Goal: Information Seeking & Learning: Compare options

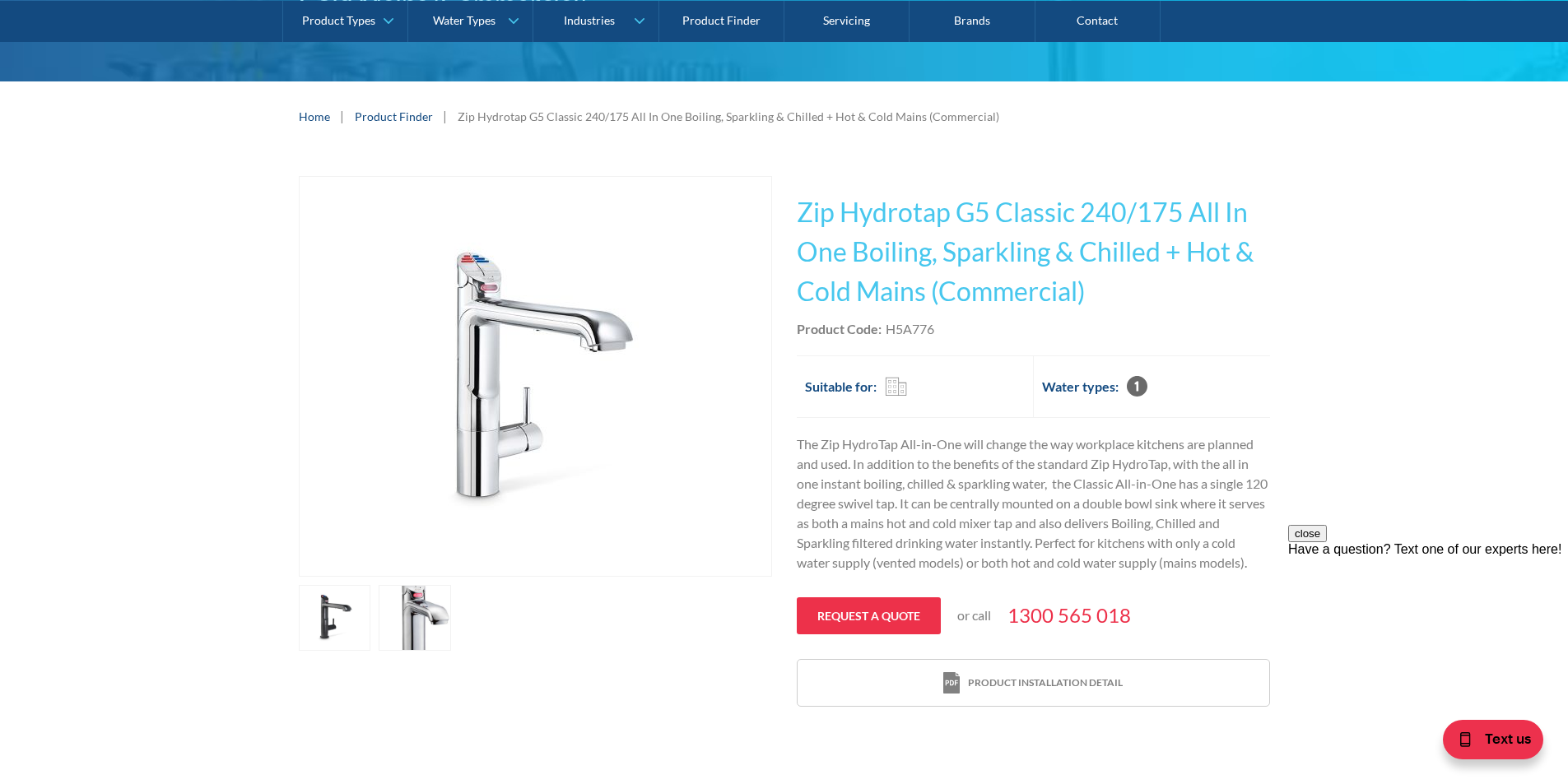
click at [421, 609] on link "open lightbox" at bounding box center [415, 617] width 73 height 66
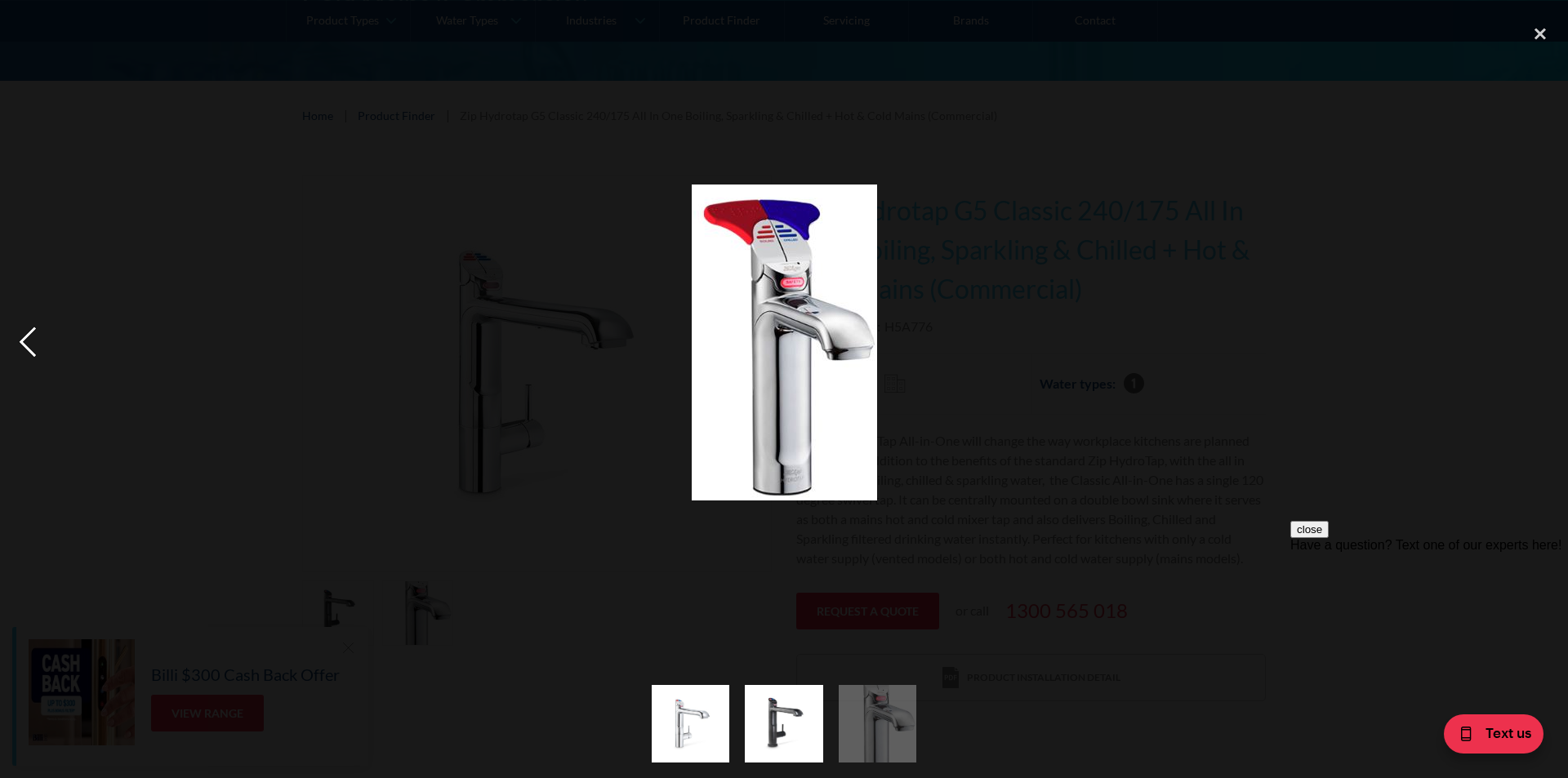
click at [32, 349] on div "previous image" at bounding box center [27, 342] width 56 height 654
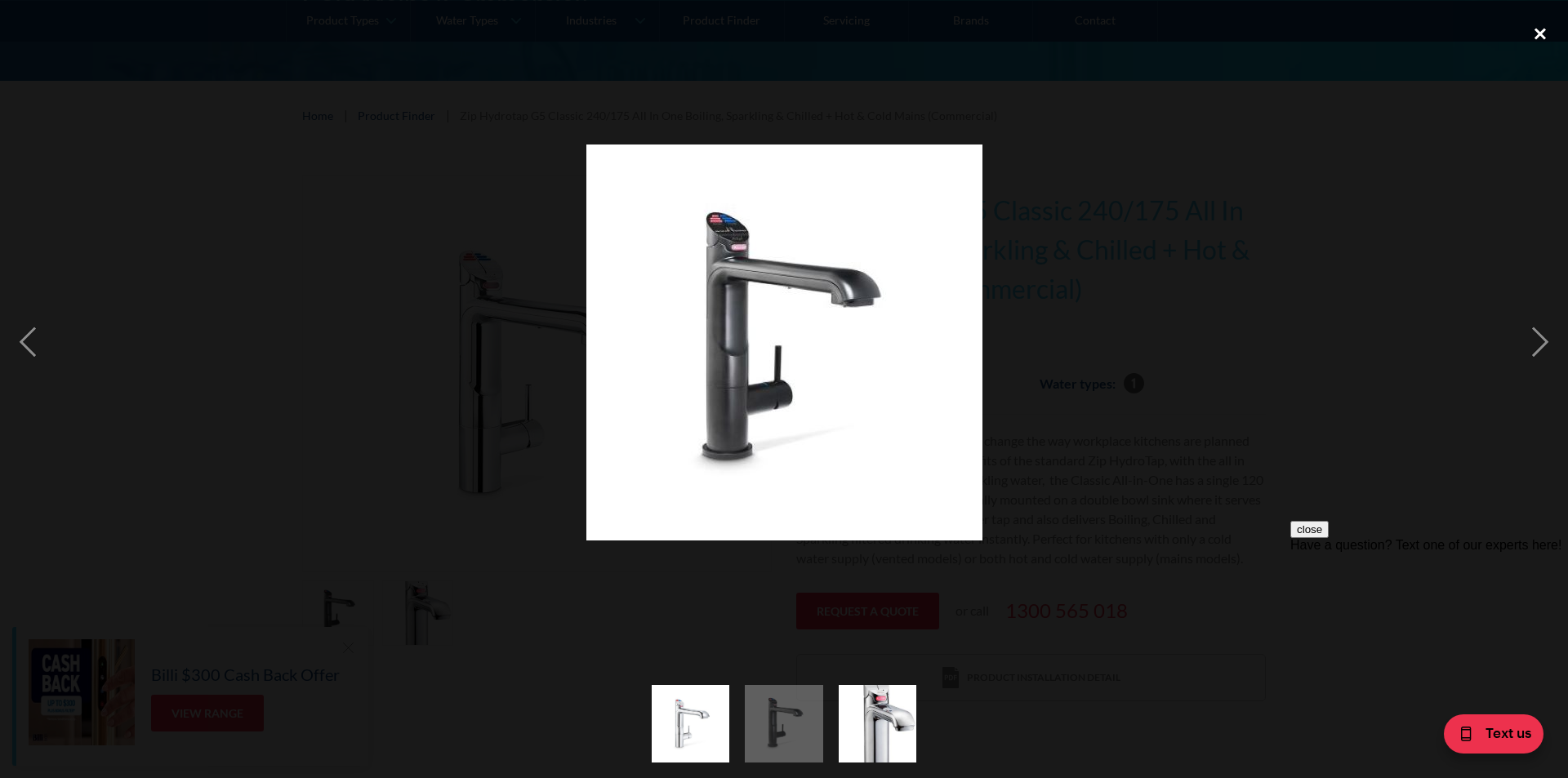
click at [1548, 40] on div "close lightbox" at bounding box center [1540, 33] width 56 height 36
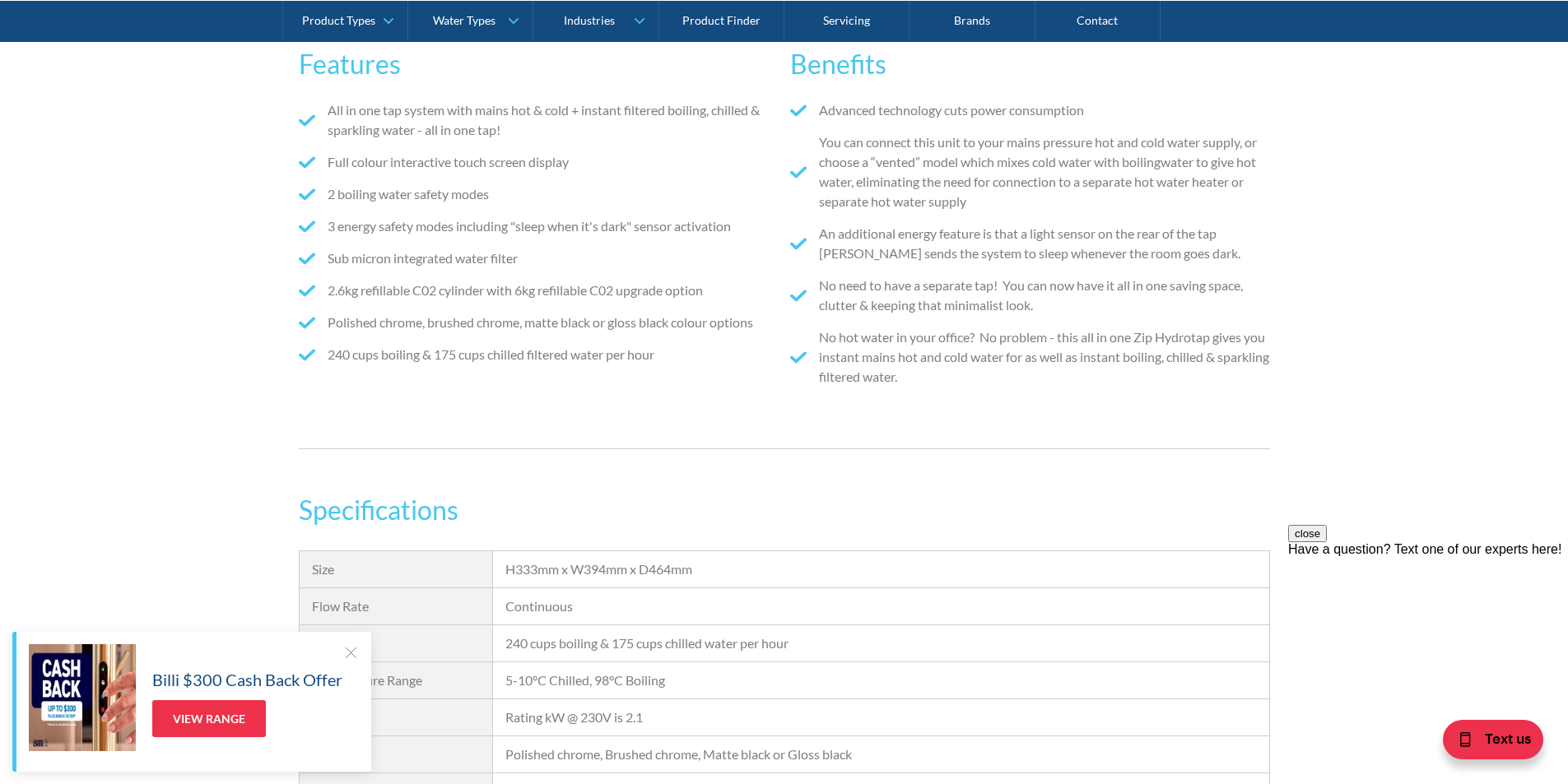
scroll to position [1029, 0]
click at [850, 14] on link "Servicing" at bounding box center [846, 21] width 125 height 41
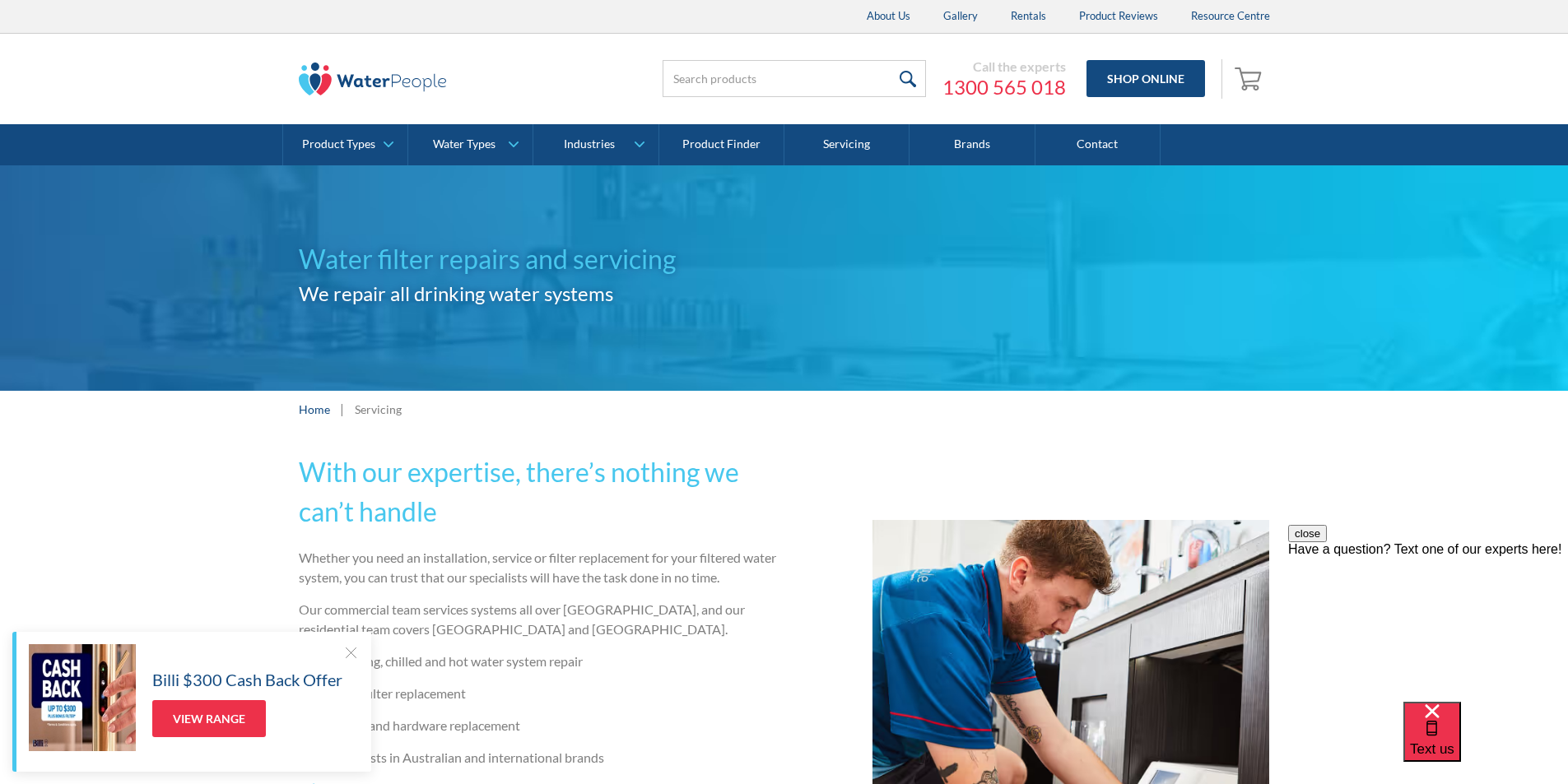
scroll to position [83, 0]
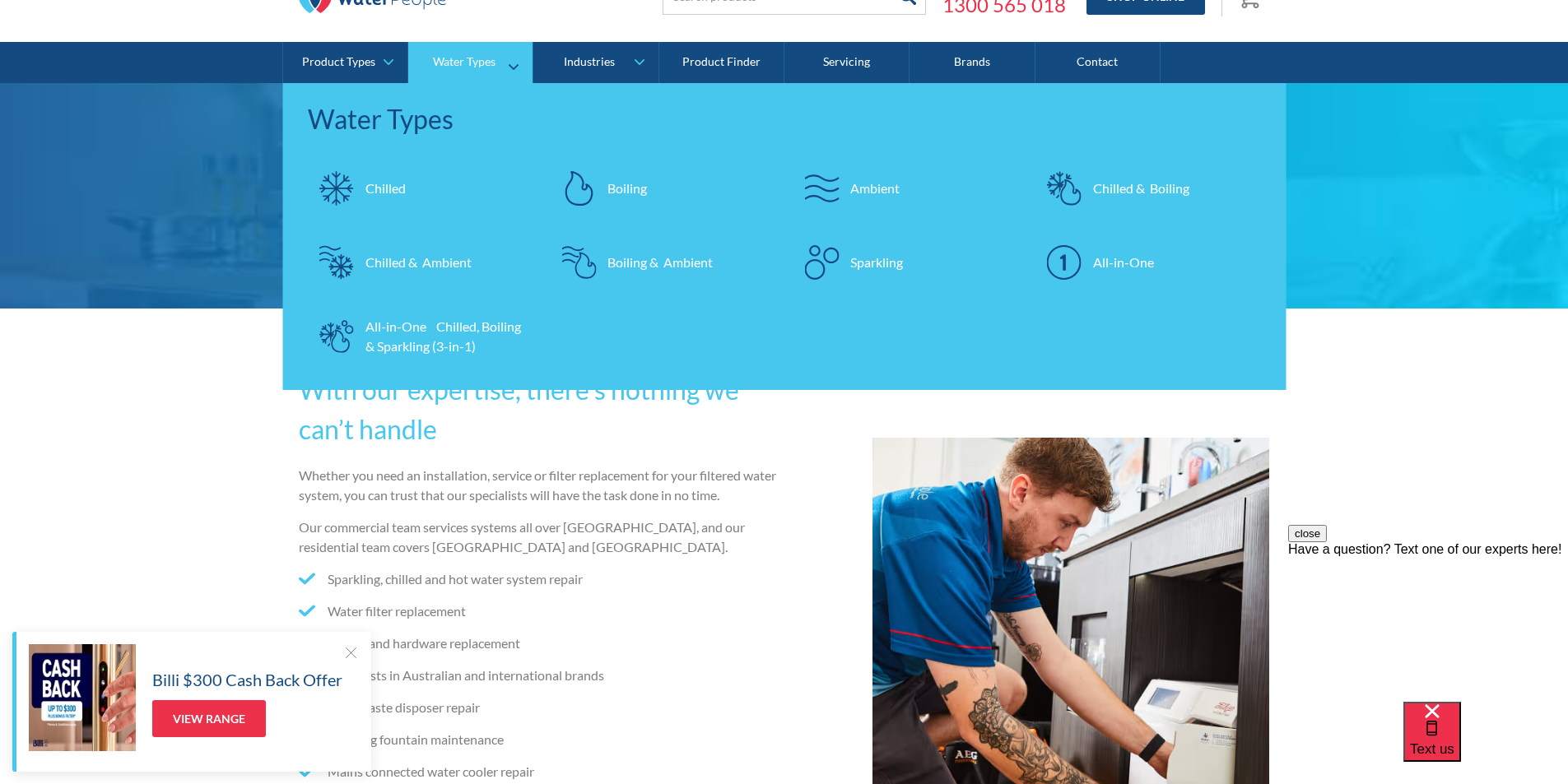
click at [463, 345] on div "All-in-One Chilled, Boiling & Sparkling (3-in-1)" at bounding box center [445, 336] width 160 height 39
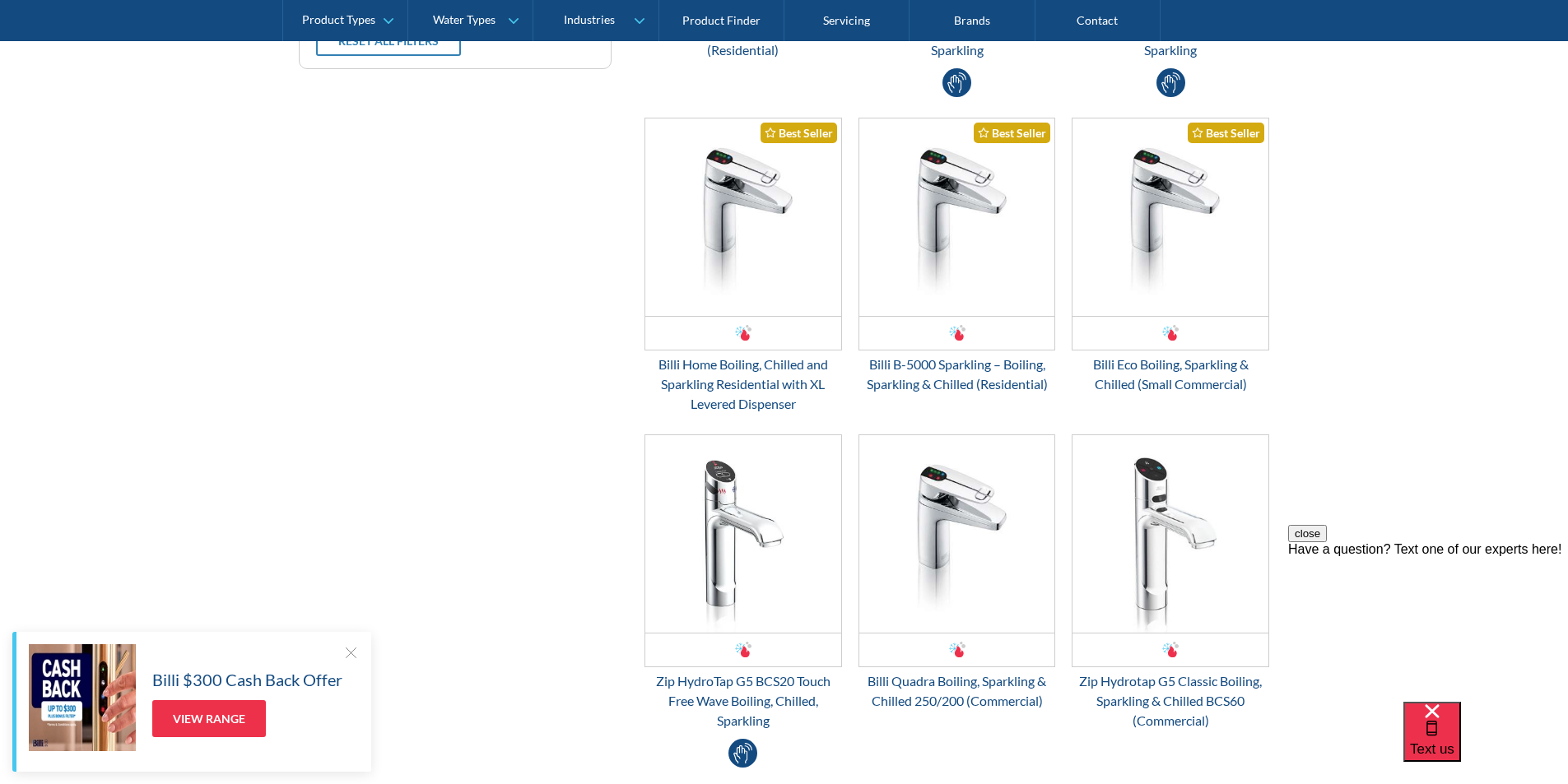
scroll to position [702, 0]
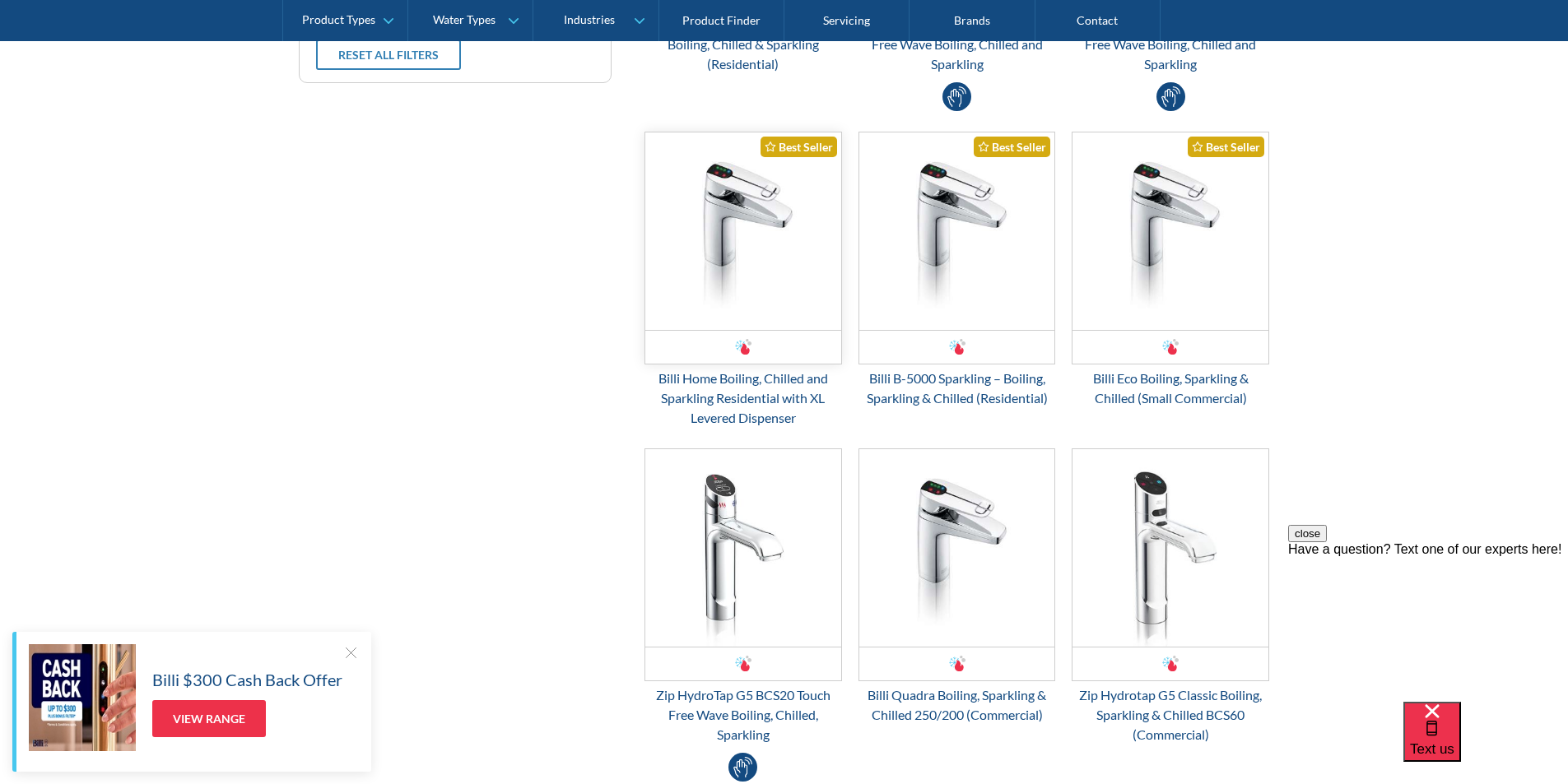
click at [780, 220] on img "Email Form 3" at bounding box center [742, 231] width 196 height 197
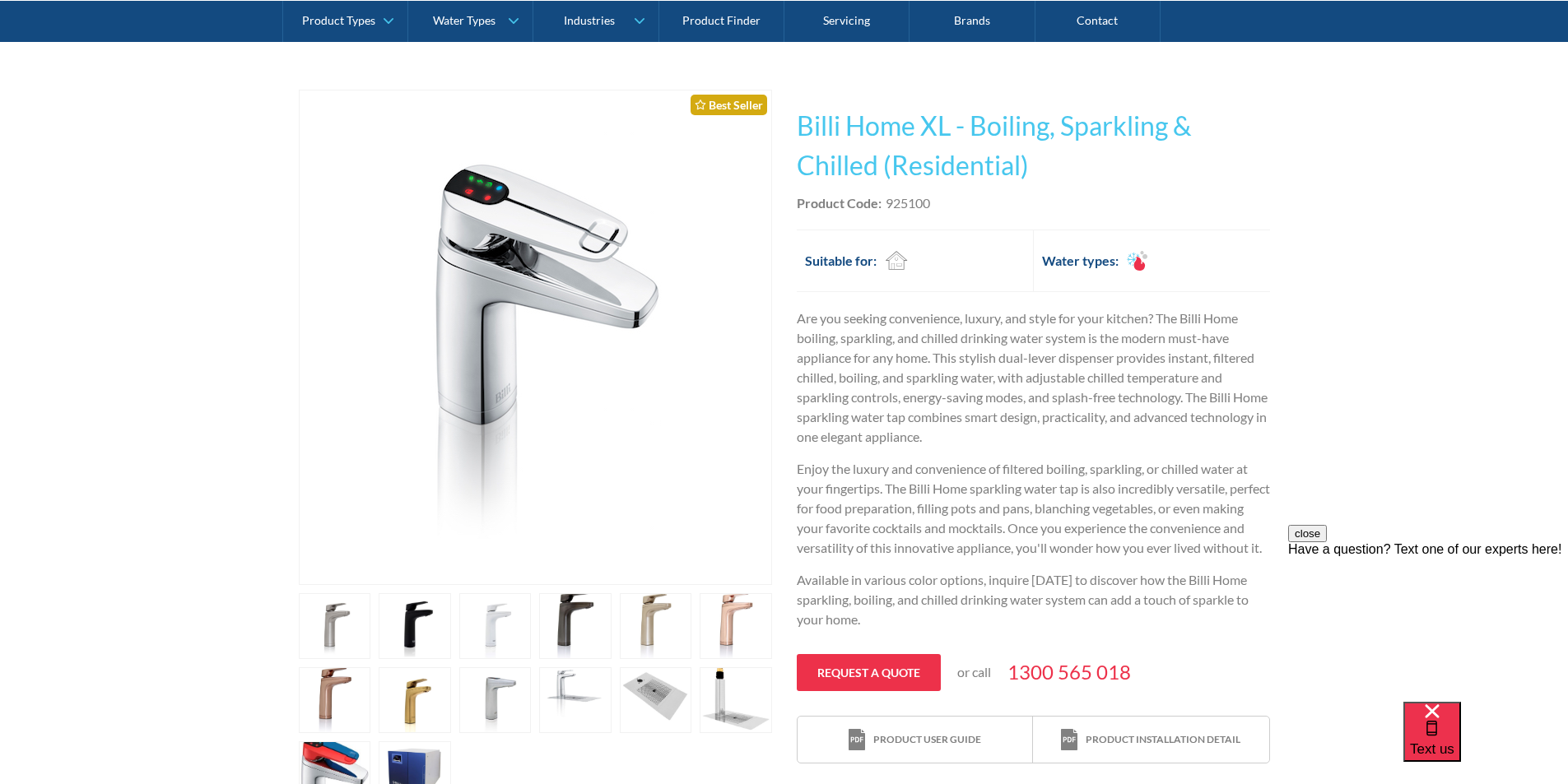
scroll to position [360, 0]
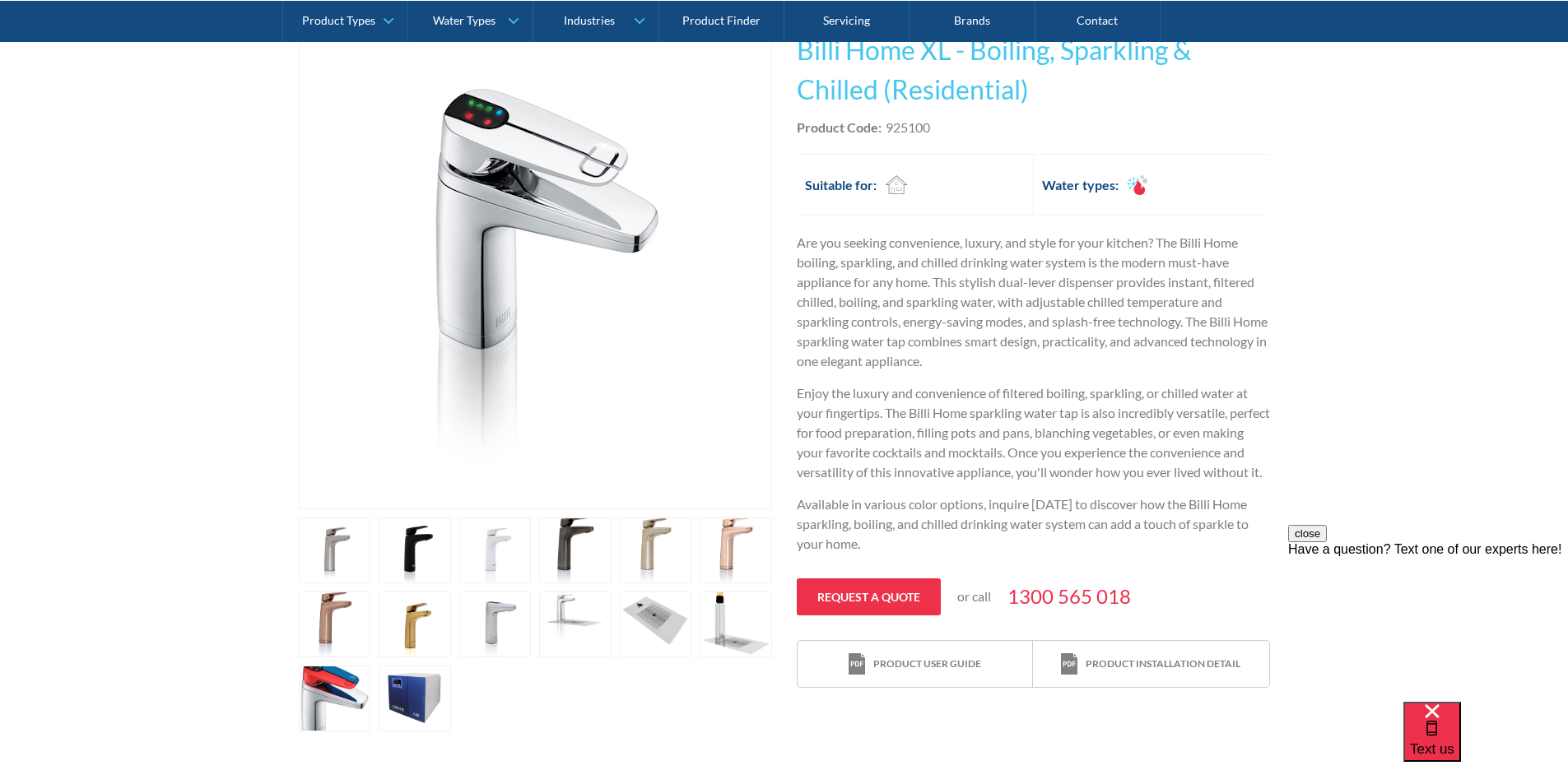
click at [418, 624] on link "open lightbox" at bounding box center [415, 624] width 73 height 66
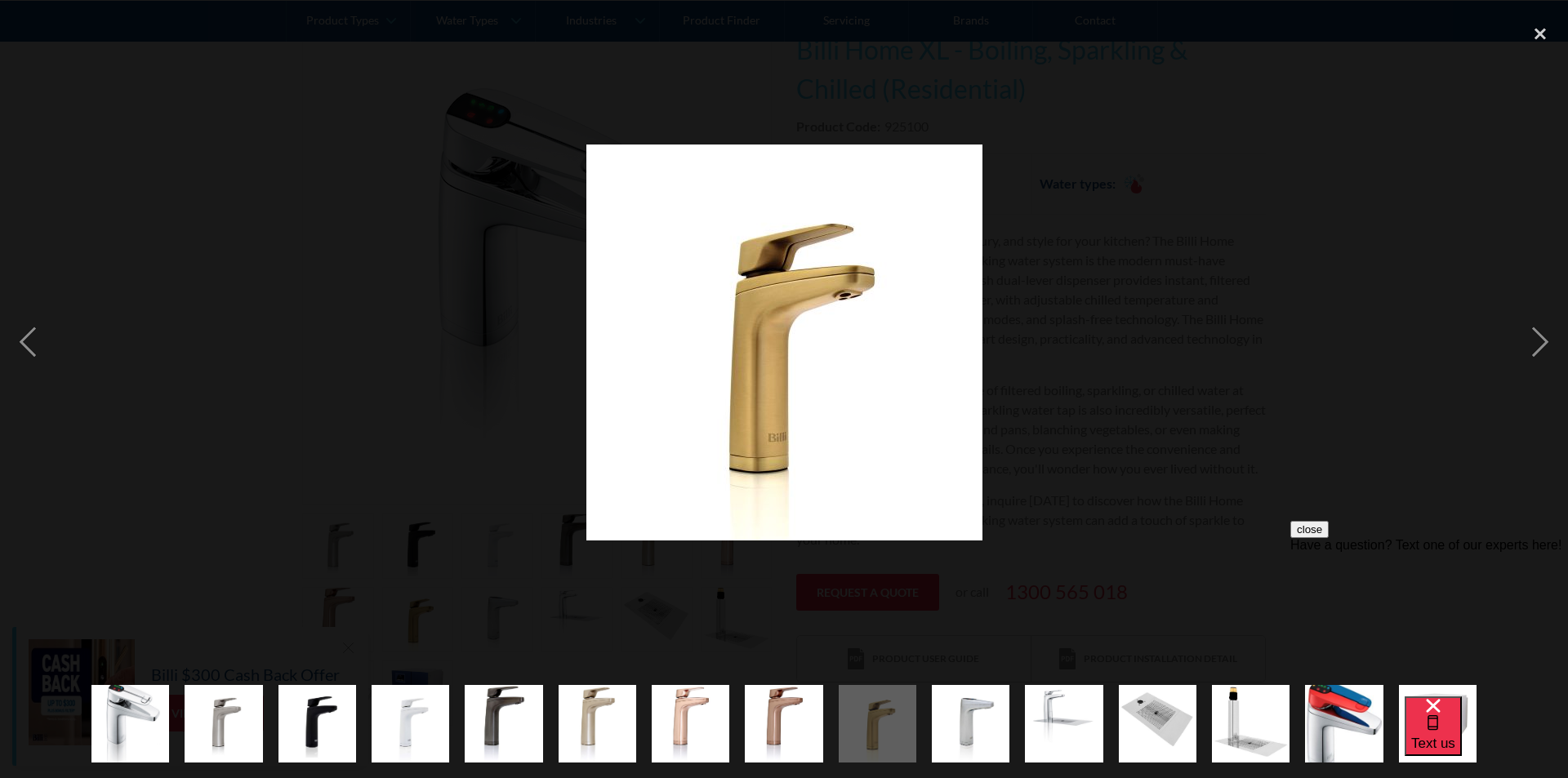
click at [1155, 715] on img "show item 12 of 15" at bounding box center [1157, 723] width 78 height 78
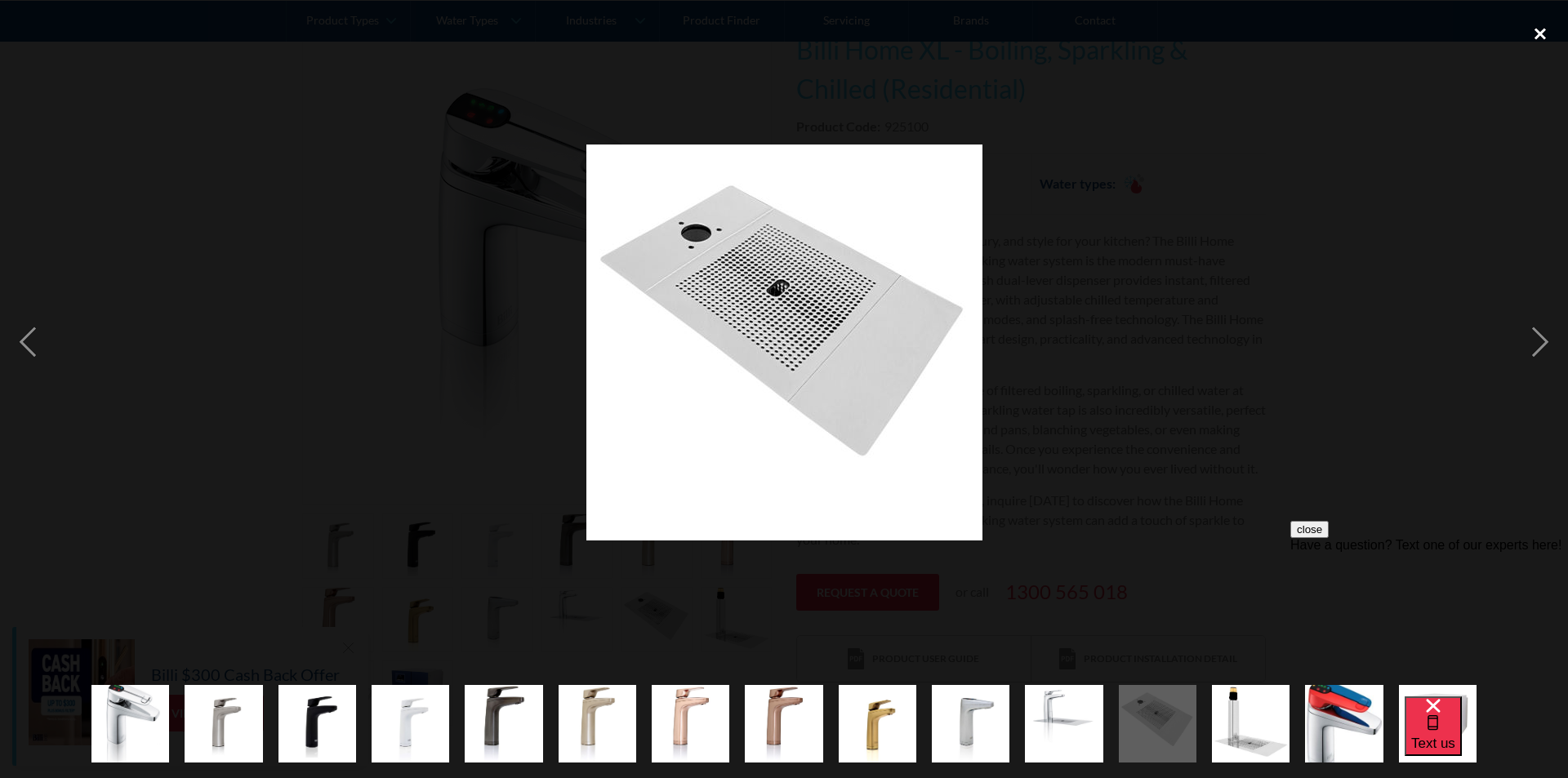
click at [1534, 31] on div "close lightbox" at bounding box center [1540, 33] width 56 height 36
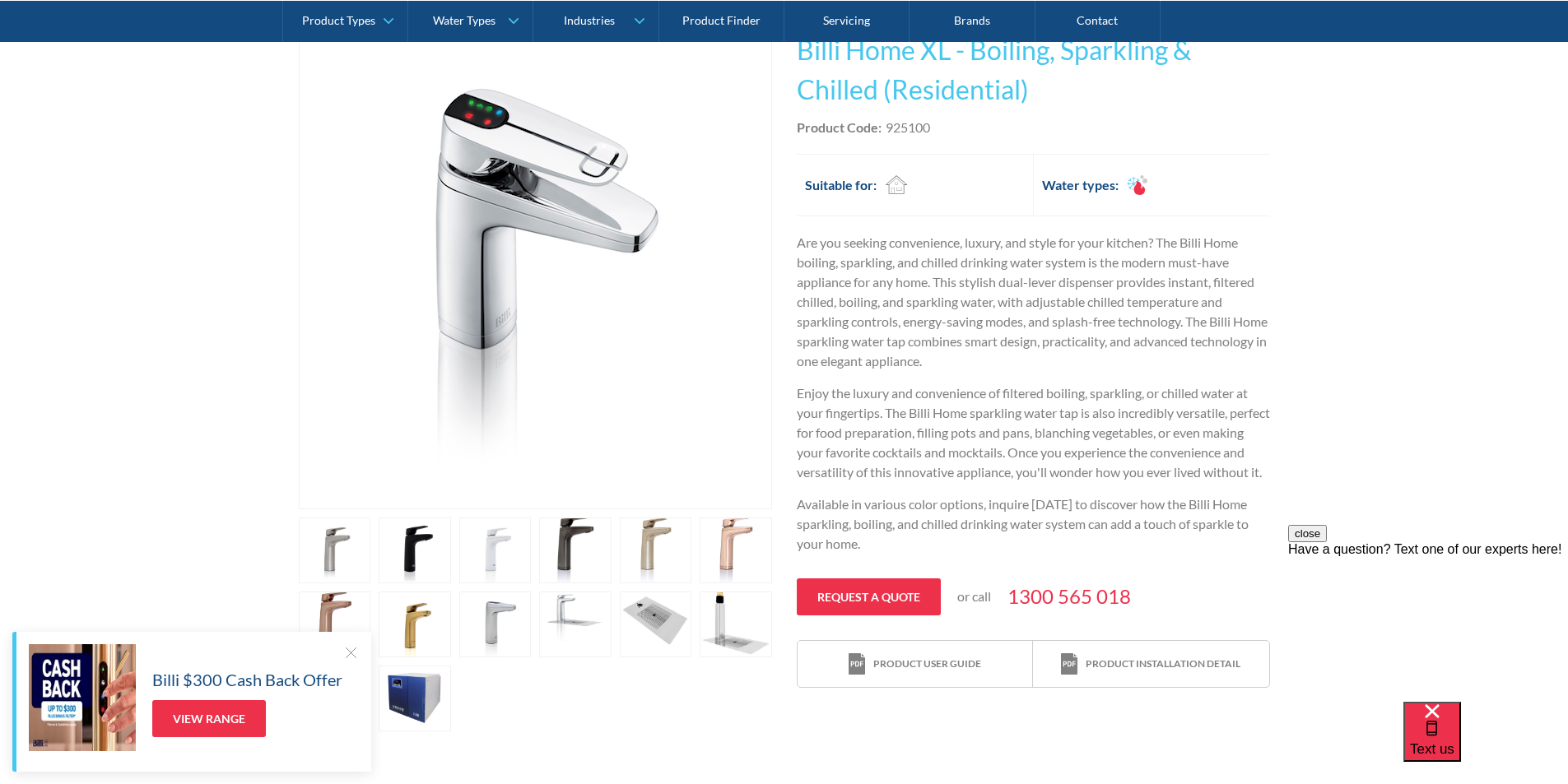
click at [412, 696] on link "open lightbox" at bounding box center [415, 698] width 73 height 66
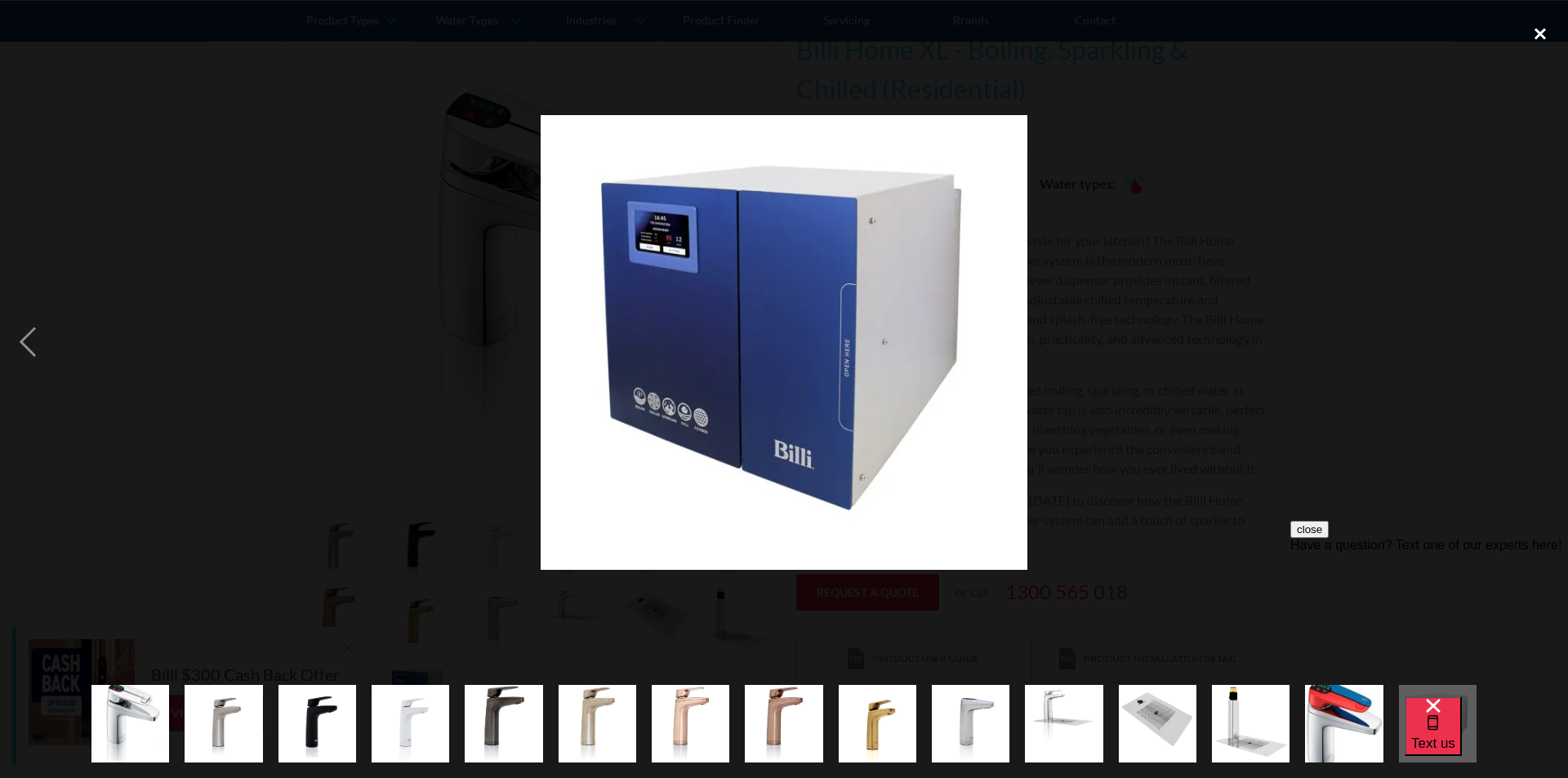
click at [1543, 29] on div "close lightbox" at bounding box center [1540, 33] width 56 height 36
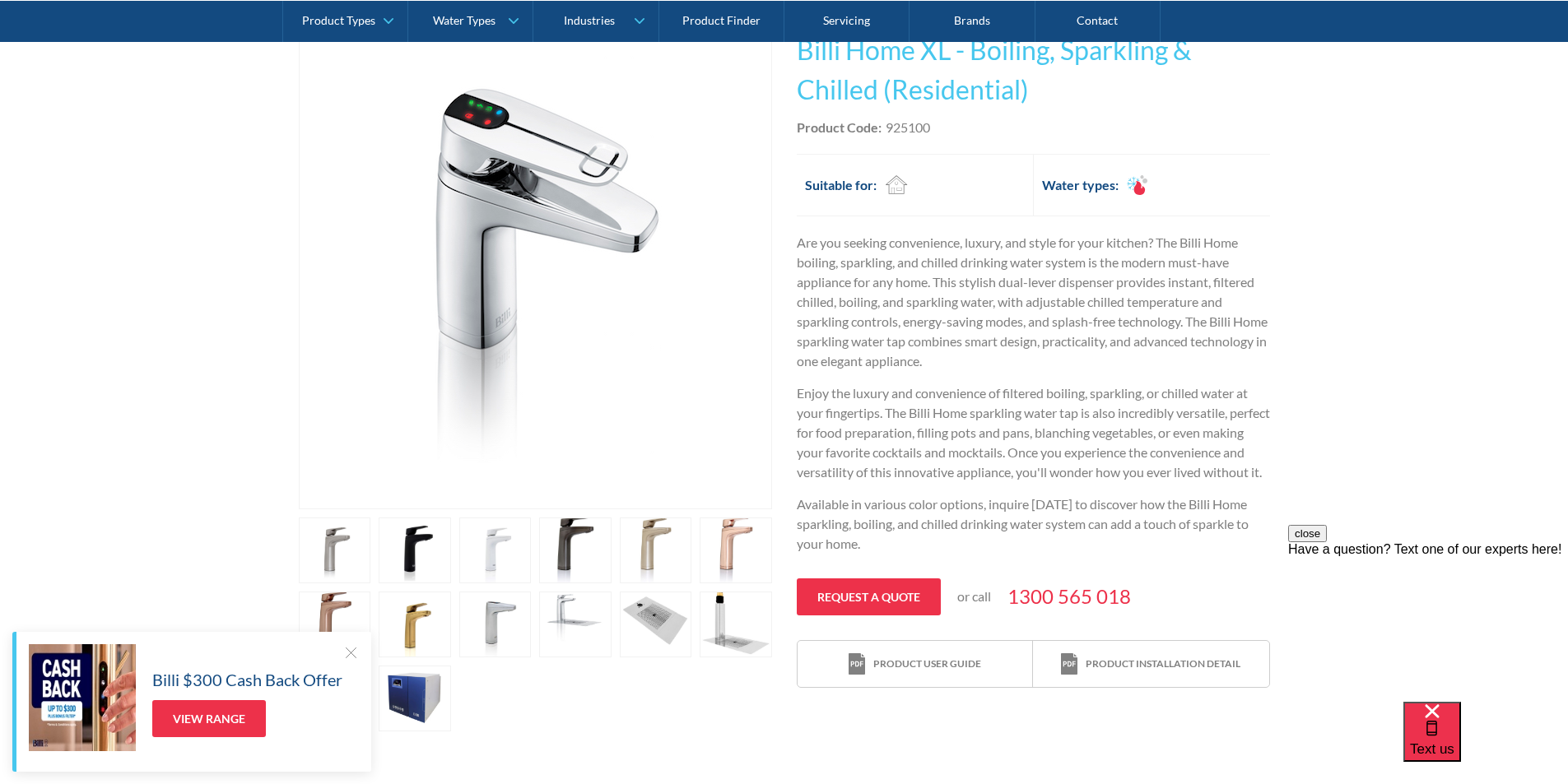
click at [346, 653] on div at bounding box center [350, 652] width 17 height 17
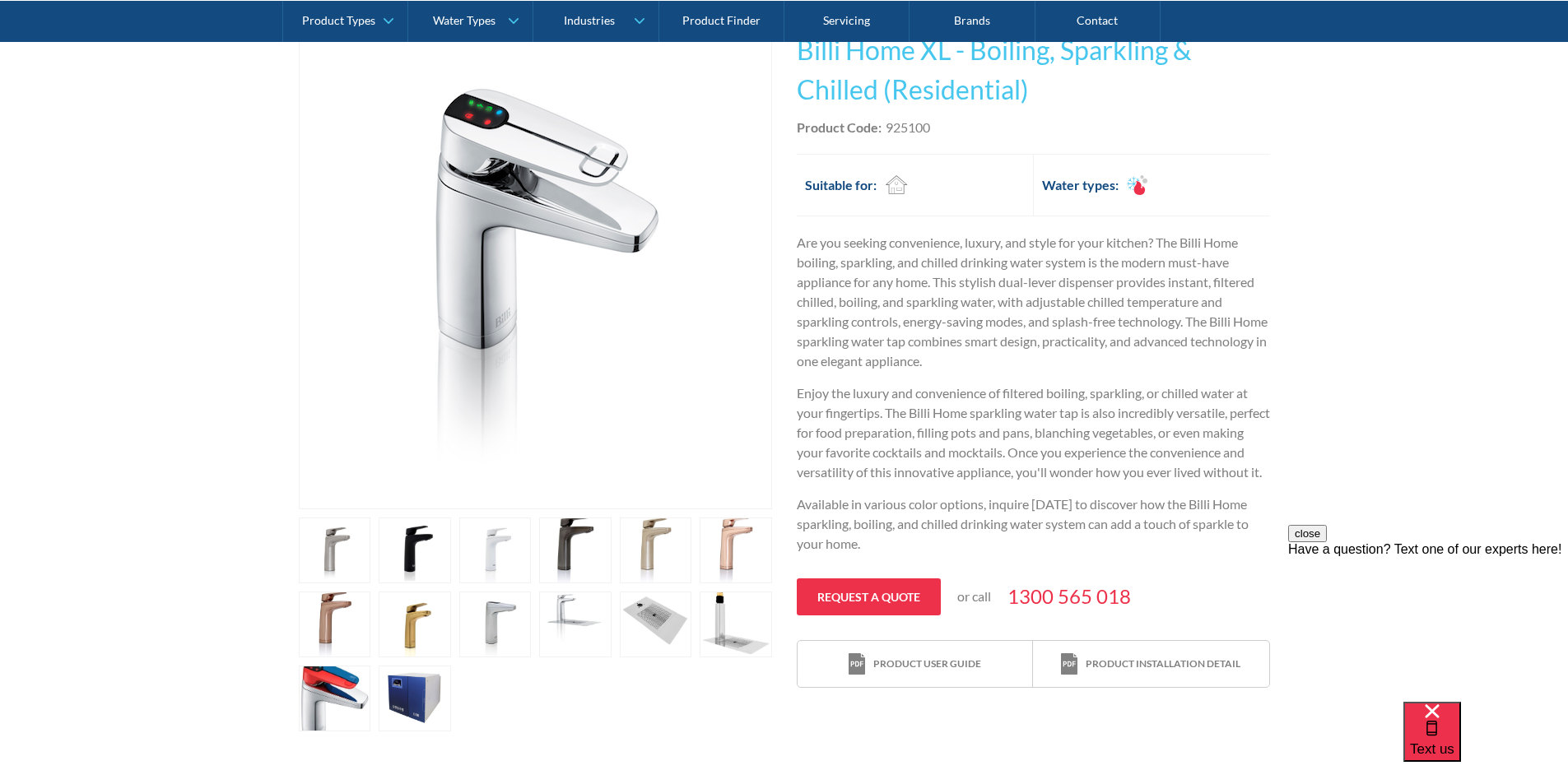
click at [1341, 347] on div "Play video Fits Most Brands Best Seller No items found. This tap design is incl…" at bounding box center [784, 372] width 1568 height 766
